Goal: Contribute content: Add original content to the website for others to see

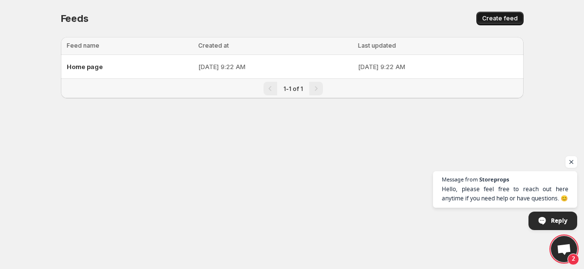
click at [513, 18] on span "Create feed" at bounding box center [500, 19] width 36 height 8
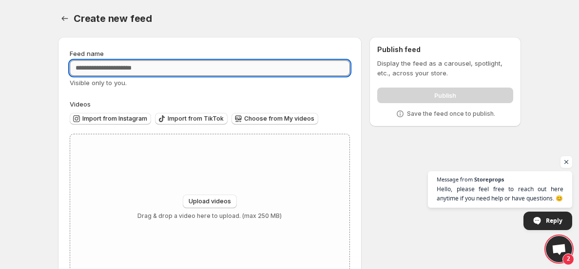
click at [166, 70] on input "Feed name" at bounding box center [210, 68] width 280 height 16
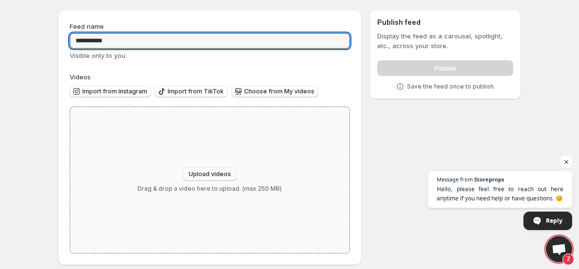
scroll to position [35, 0]
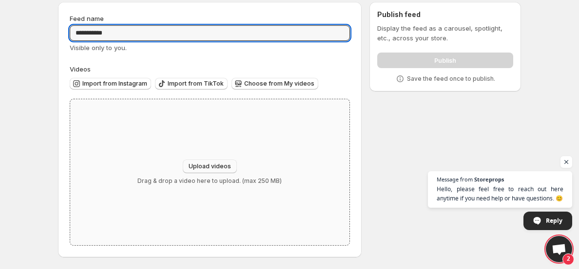
type input "**********"
click at [216, 165] on span "Upload videos" at bounding box center [210, 167] width 42 height 8
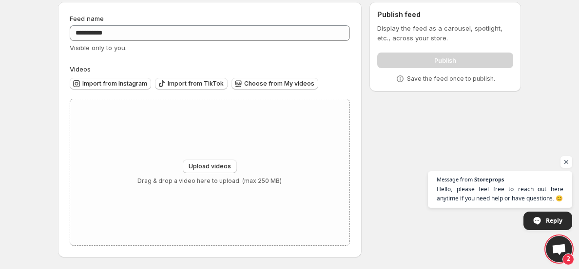
type input "**********"
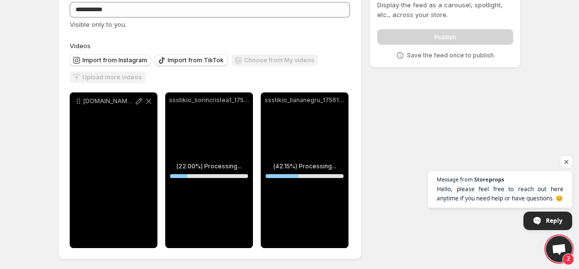
scroll to position [61, 0]
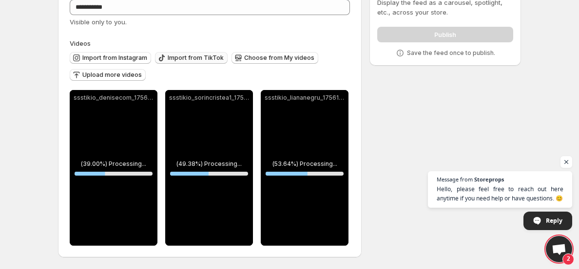
click at [198, 57] on span "Import from TikTok" at bounding box center [196, 58] width 56 height 8
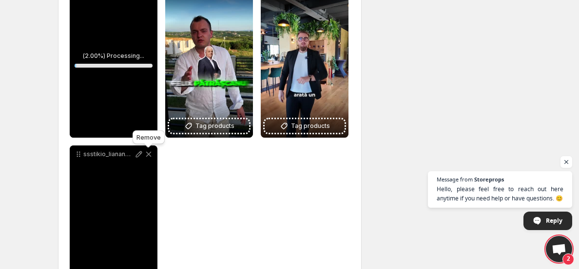
click at [148, 154] on icon at bounding box center [149, 155] width 10 height 10
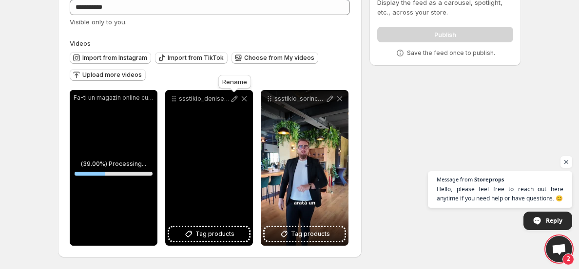
click at [233, 100] on icon at bounding box center [234, 99] width 6 height 6
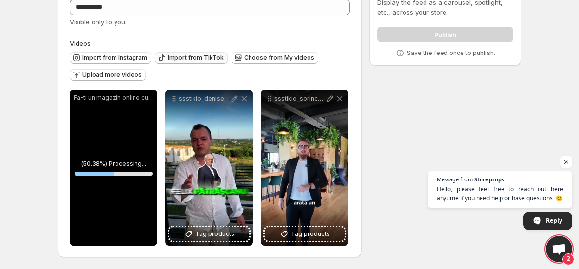
click at [189, 59] on span "Import from TikTok" at bounding box center [196, 58] width 56 height 8
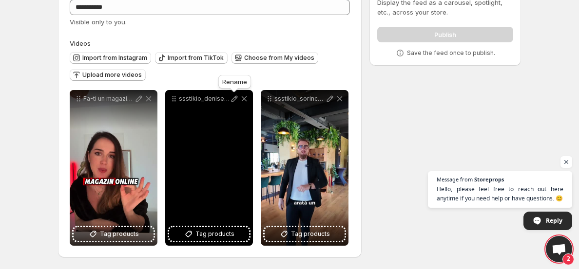
click at [233, 100] on icon at bounding box center [235, 99] width 10 height 10
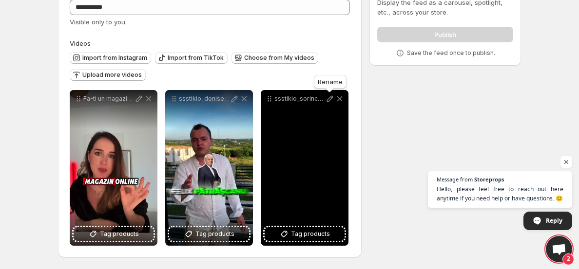
click at [329, 98] on icon at bounding box center [330, 99] width 6 height 6
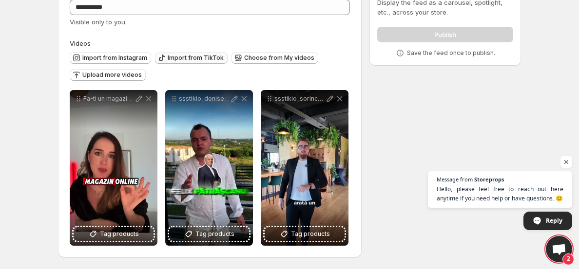
click at [186, 60] on span "Import from TikTok" at bounding box center [196, 58] width 56 height 8
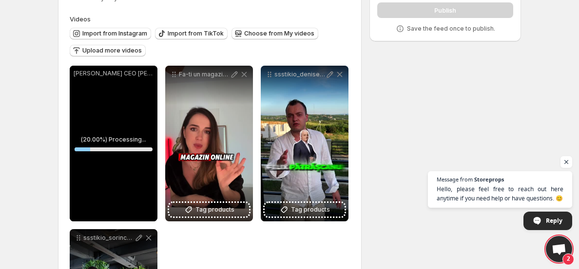
scroll to position [85, 0]
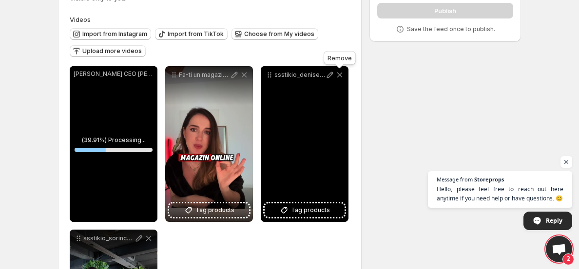
click at [341, 77] on icon at bounding box center [340, 75] width 10 height 10
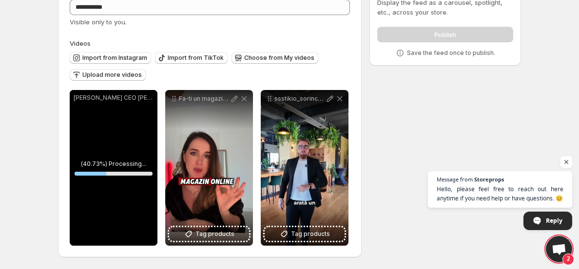
scroll to position [61, 0]
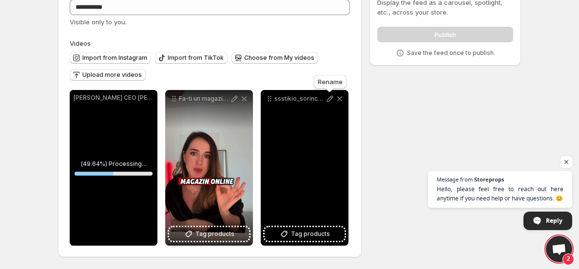
click at [328, 99] on icon at bounding box center [330, 99] width 10 height 10
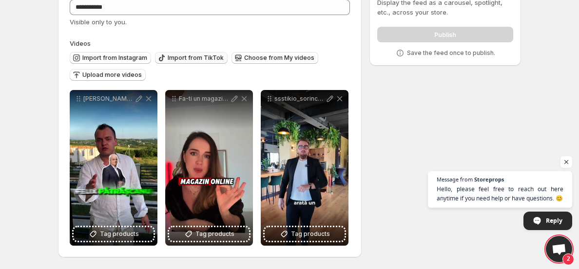
click at [198, 59] on span "Import from TikTok" at bounding box center [196, 58] width 56 height 8
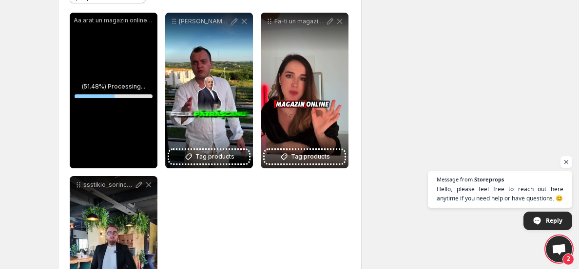
scroll to position [141, 0]
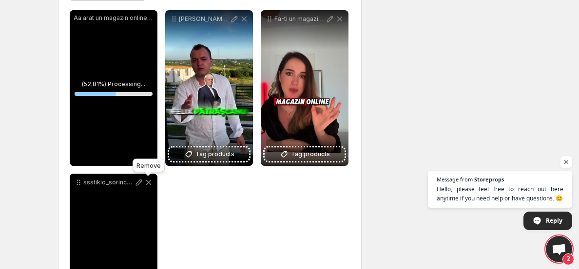
click at [151, 183] on icon at bounding box center [149, 183] width 10 height 10
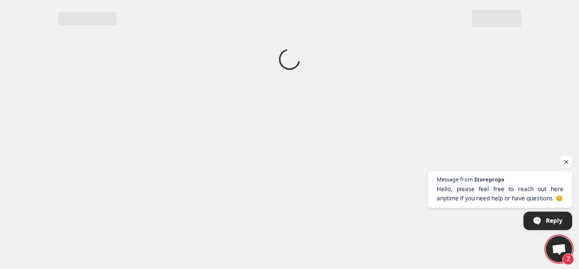
scroll to position [0, 0]
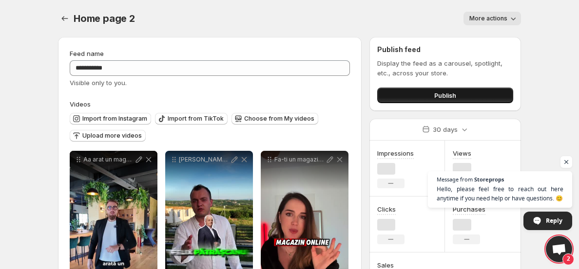
click at [465, 95] on button "Publish" at bounding box center [445, 96] width 136 height 16
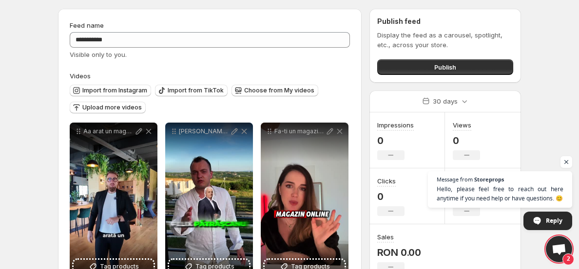
scroll to position [61, 0]
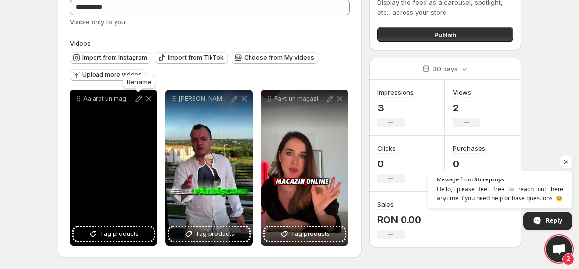
click at [138, 100] on icon at bounding box center [139, 99] width 6 height 6
click at [130, 158] on div "Aa arat un magazin online care vinde de peste jumatate de milion de euro in ult…" at bounding box center [114, 168] width 88 height 156
